Goal: Task Accomplishment & Management: Manage account settings

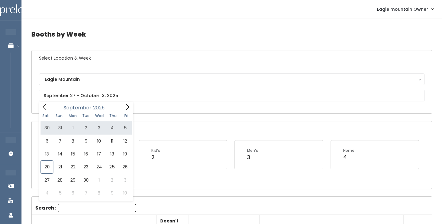
click at [185, 112] on div "Eagle Mountain Eagle Mountain" at bounding box center [232, 89] width 400 height 47
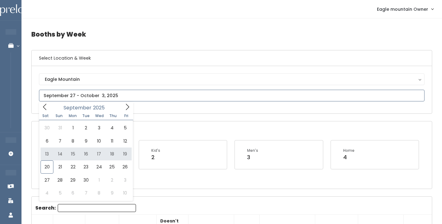
type input "September 13 to September 19"
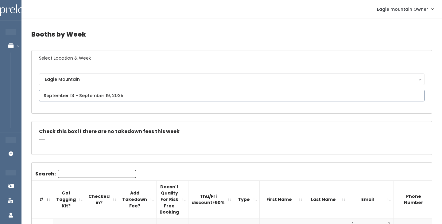
click at [112, 92] on input "text" at bounding box center [231, 96] width 385 height 12
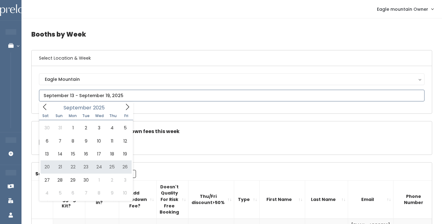
type input "September 20 to September 26"
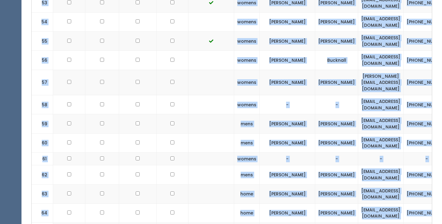
scroll to position [1405, 0]
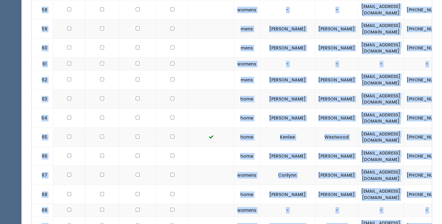
drag, startPoint x: 34, startPoint y: 169, endPoint x: 235, endPoint y: 189, distance: 201.9
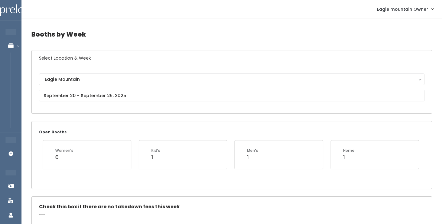
scroll to position [48, 0]
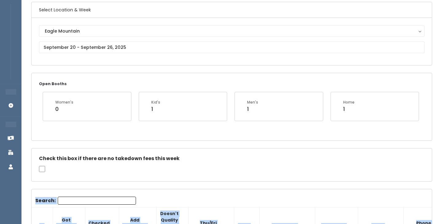
click at [77, 150] on div "Check this box if there are no takedown fees this week" at bounding box center [232, 164] width 400 height 33
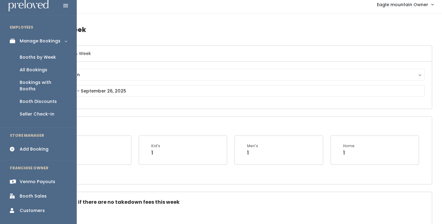
scroll to position [2, 0]
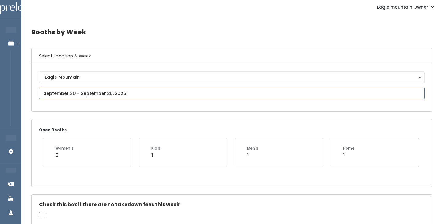
type input "[DATE] to [DATE]"
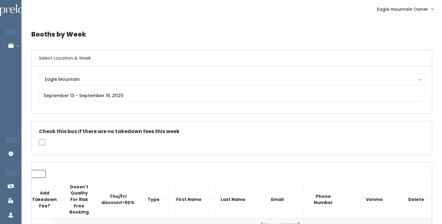
click at [398, 1] on nav "Eagle mountain Owner My bookings Account settings Logout" at bounding box center [231, 9] width 420 height 18
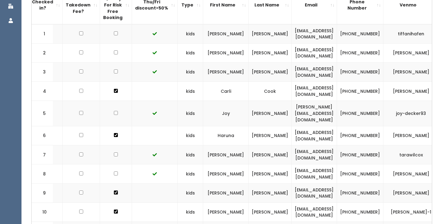
scroll to position [0, 48]
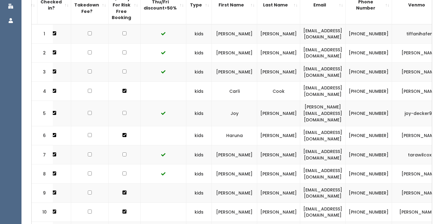
click at [122, 111] on input "checkbox" at bounding box center [124, 113] width 4 height 4
checkbox input "true"
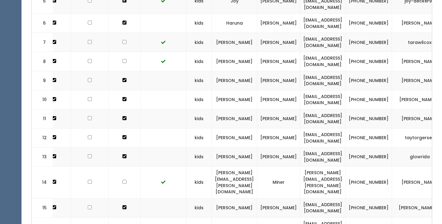
scroll to position [310, 0]
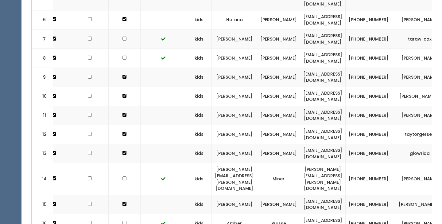
click at [122, 176] on input "checkbox" at bounding box center [124, 178] width 4 height 4
checkbox input "true"
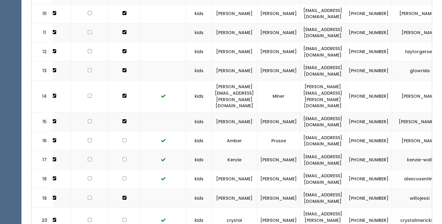
scroll to position [426, 0]
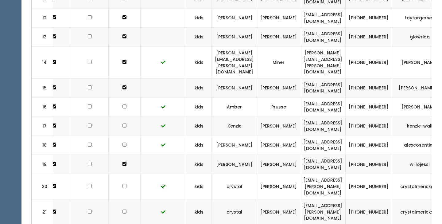
click at [122, 123] on input "checkbox" at bounding box center [124, 125] width 4 height 4
checkbox input "true"
click at [122, 142] on input "checkbox" at bounding box center [124, 144] width 4 height 4
checkbox input "true"
click at [122, 184] on input "checkbox" at bounding box center [124, 186] width 4 height 4
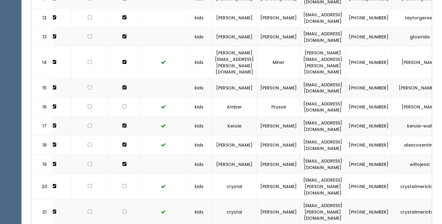
checkbox input "true"
click at [122, 209] on input "checkbox" at bounding box center [124, 211] width 4 height 4
checkbox input "true"
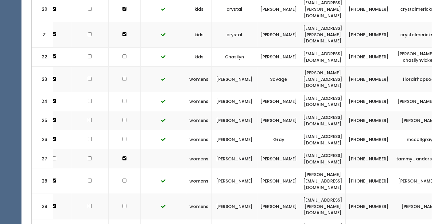
scroll to position [0, 48]
click at [122, 118] on input "checkbox" at bounding box center [124, 120] width 4 height 4
checkbox input "true"
click at [122, 178] on input "checkbox" at bounding box center [124, 180] width 4 height 4
checkbox input "true"
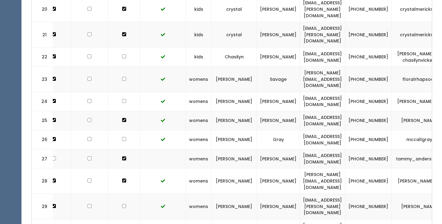
checkbox input "true"
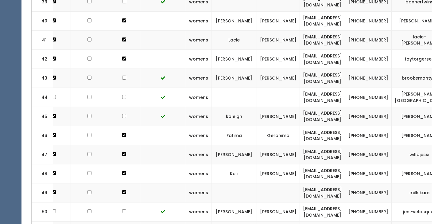
scroll to position [1018, 0]
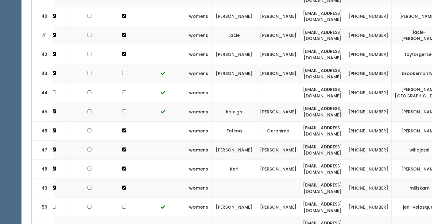
click at [122, 204] on input "checkbox" at bounding box center [124, 206] width 4 height 4
checkbox input "true"
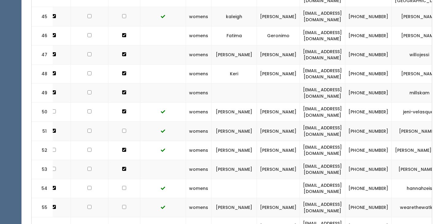
scroll to position [1113, 0]
checkbox input "true"
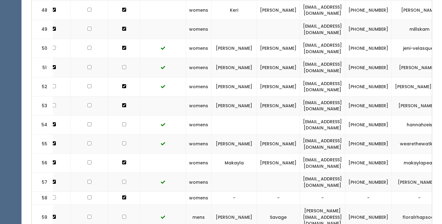
scroll to position [1178, 0]
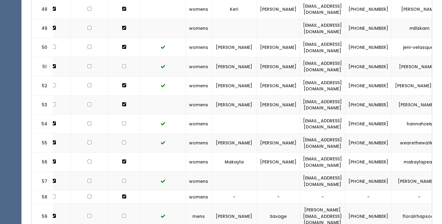
checkbox input "true"
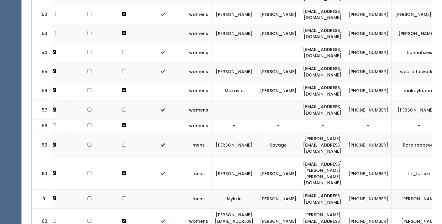
scroll to position [1250, 0]
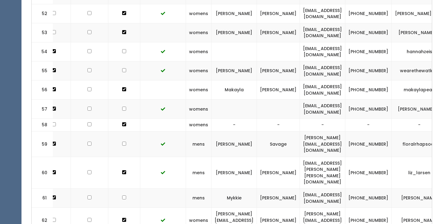
checkbox input "true"
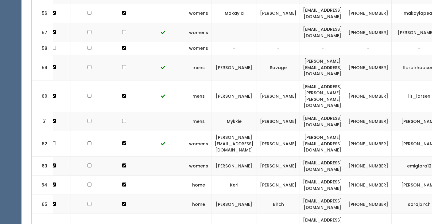
scroll to position [1326, 0]
checkbox input "true"
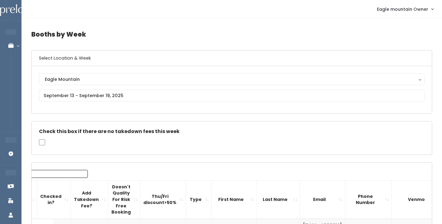
scroll to position [0, 0]
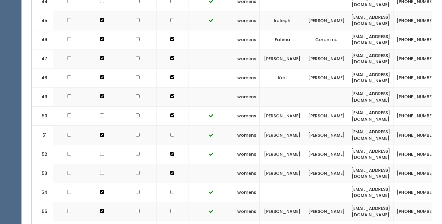
checkbox input "true"
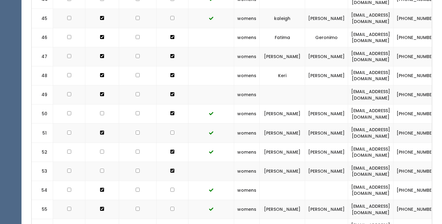
checkbox input "true"
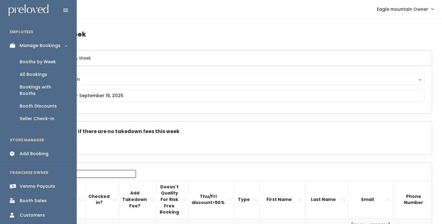
click at [16, 183] on icon at bounding box center [14, 185] width 9 height 5
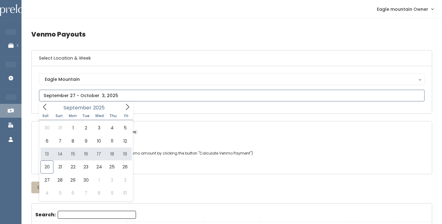
type input "September 13 to September 19"
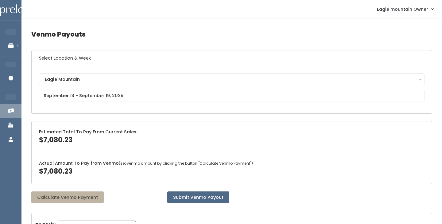
click at [84, 198] on button "Calculate Venmo Payment" at bounding box center [67, 197] width 72 height 12
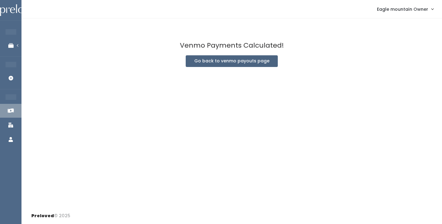
click at [230, 63] on button "Go back to venmo payouts page" at bounding box center [232, 61] width 92 height 12
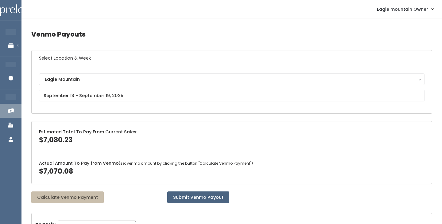
click at [227, 194] on button "Submit Venmo Payout" at bounding box center [198, 197] width 62 height 12
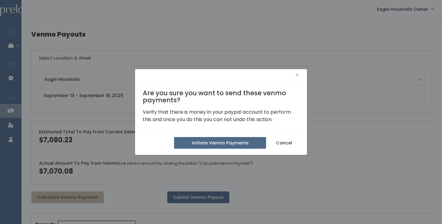
click at [225, 171] on div "× Are you sure you want to send these venmo payments? Verify that there is mone…" at bounding box center [221, 112] width 442 height 224
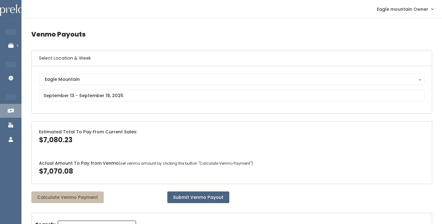
click at [198, 200] on button "Submit Venmo Payout" at bounding box center [198, 197] width 62 height 12
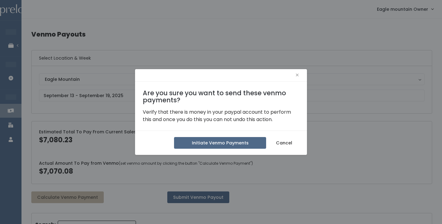
click at [216, 136] on div "Initiate Venmo Payments Cancel" at bounding box center [221, 142] width 172 height 24
click at [216, 144] on button "Initiate Venmo Payments" at bounding box center [220, 143] width 92 height 12
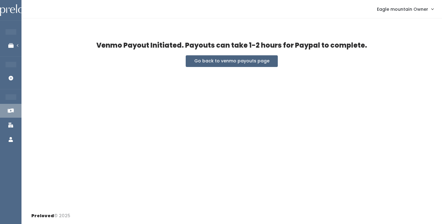
click at [254, 59] on button "Go back to venmo payouts page" at bounding box center [232, 61] width 92 height 12
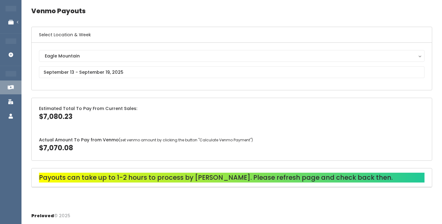
scroll to position [23, 0]
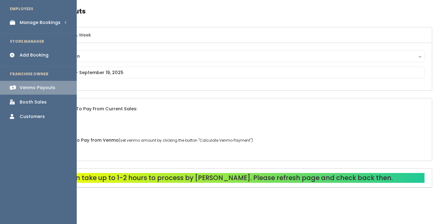
click at [20, 23] on div "Manage Bookings" at bounding box center [40, 22] width 41 height 6
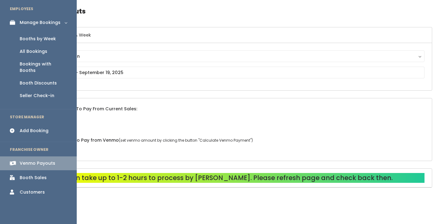
click at [18, 39] on link "Booths by Week" at bounding box center [38, 39] width 77 height 13
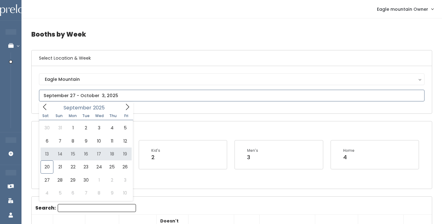
type input "September 13 to September 19"
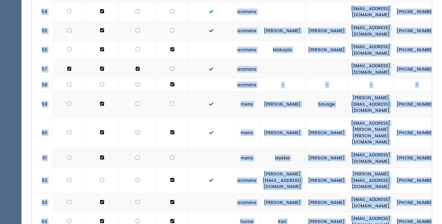
scroll to position [1337, 0]
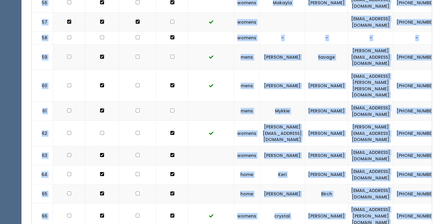
drag, startPoint x: 35, startPoint y: 136, endPoint x: 378, endPoint y: 177, distance: 345.1
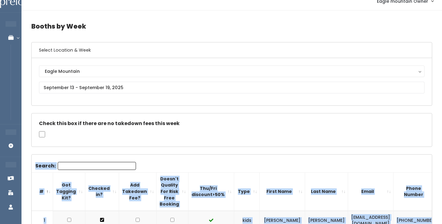
scroll to position [9, 0]
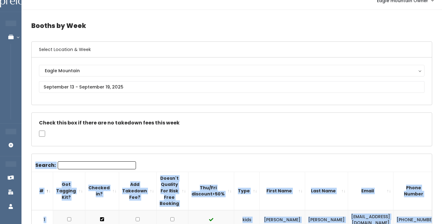
copy div "Search: # Got Tagging Kit? Checked in? Add Takedown Fee? Doesn't Quality For Ri…"
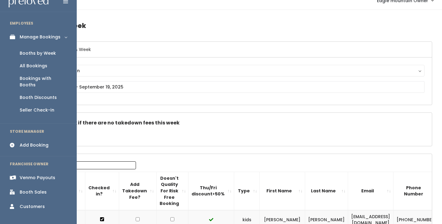
click at [21, 174] on div "Venmo Payouts" at bounding box center [38, 177] width 36 height 6
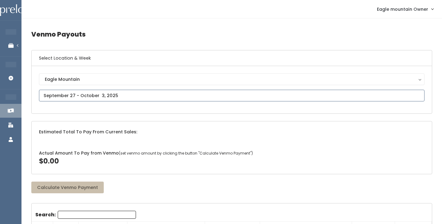
click at [115, 95] on input "text" at bounding box center [231, 96] width 385 height 12
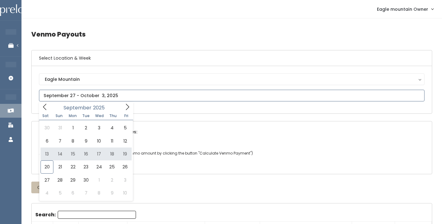
type input "September 13 to September 19"
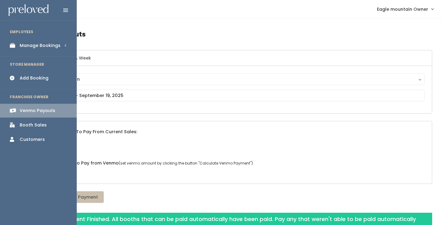
click at [18, 46] on icon at bounding box center [14, 45] width 9 height 5
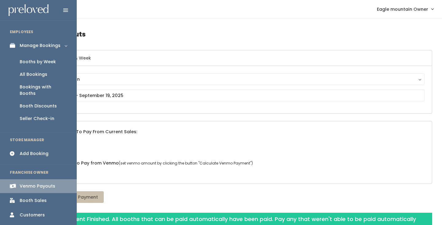
click at [32, 67] on link "Booths by Week" at bounding box center [38, 62] width 77 height 13
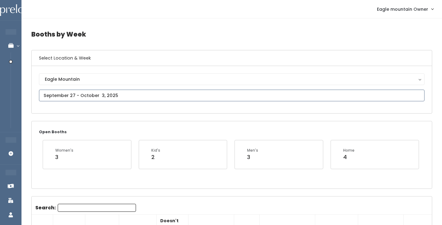
click at [147, 99] on input "text" at bounding box center [231, 96] width 385 height 12
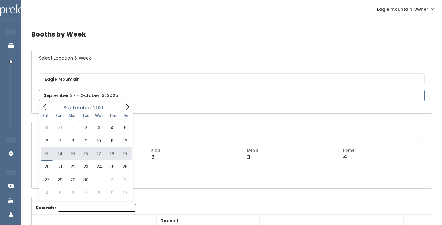
type input "September 13 to September 19"
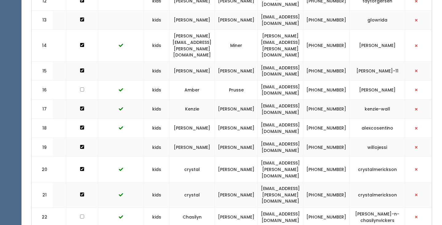
scroll to position [444, 0]
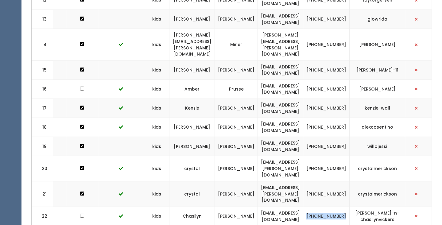
drag, startPoint x: 347, startPoint y: 179, endPoint x: 328, endPoint y: 170, distance: 21.4
click at [328, 206] on td "[PHONE_NUMBER]" at bounding box center [326, 215] width 46 height 19
copy td "[PHONE_NUMBER]"
click at [303, 181] on td "[EMAIL_ADDRESS][PERSON_NAME][DOMAIN_NAME]" at bounding box center [280, 193] width 45 height 25
